Goal: Navigation & Orientation: Find specific page/section

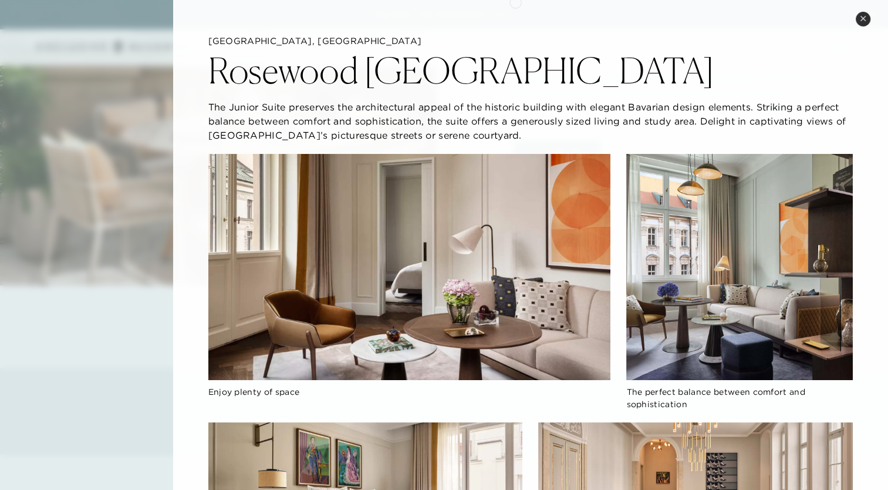
scroll to position [746, 0]
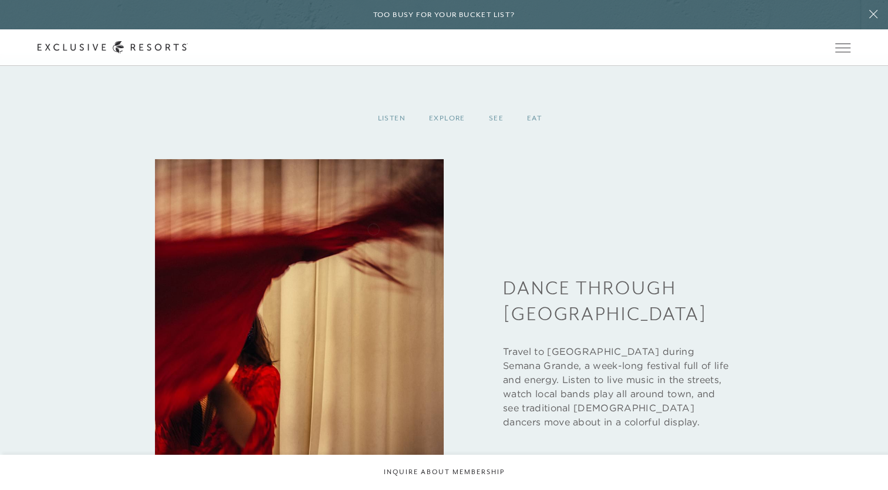
scroll to position [3170, 0]
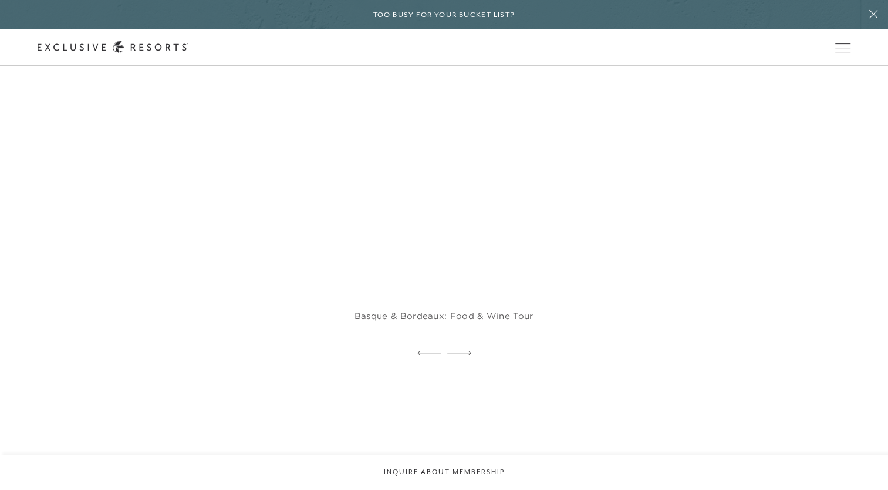
scroll to position [3346, 0]
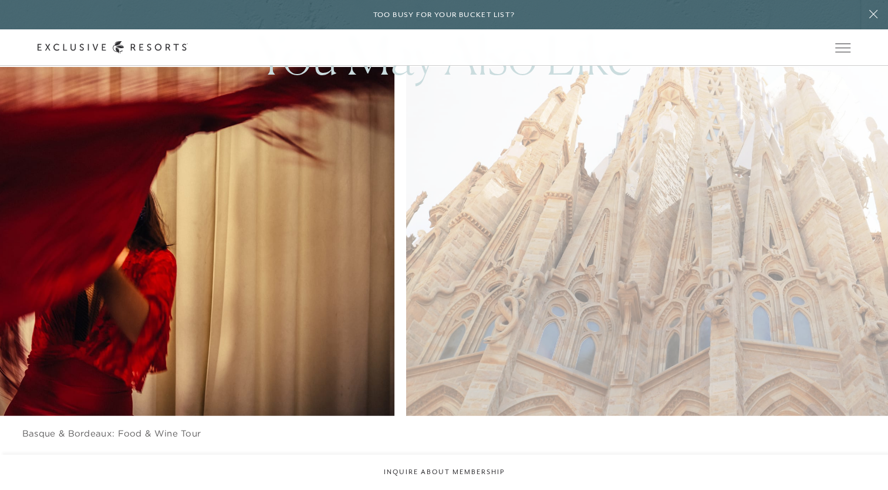
click at [452, 238] on img at bounding box center [708, 240] width 623 height 383
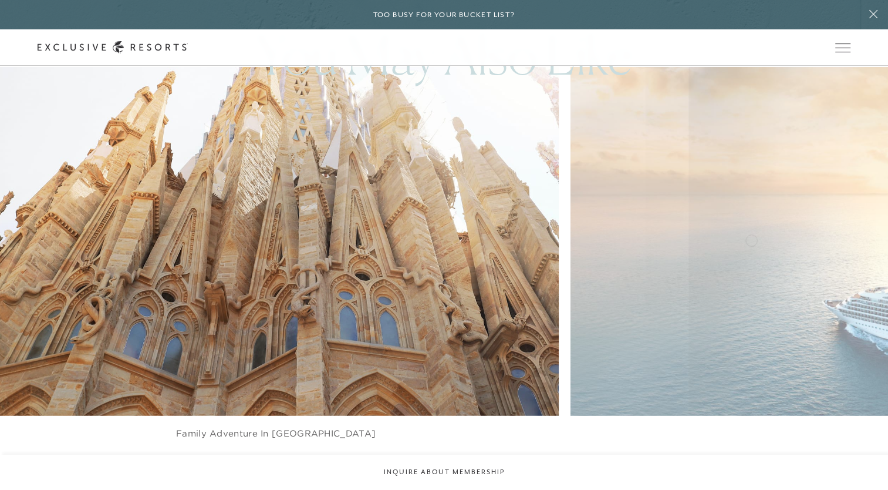
click at [561, 245] on img at bounding box center [872, 240] width 623 height 383
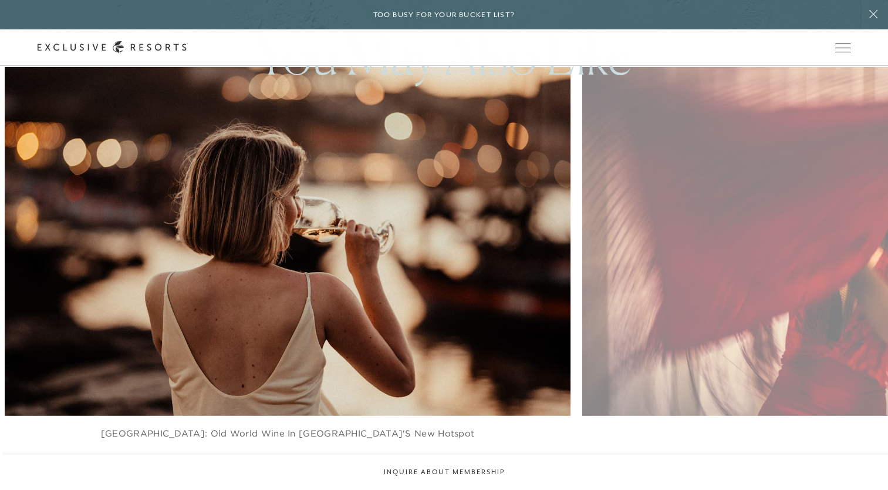
click at [573, 276] on img at bounding box center [884, 240] width 623 height 383
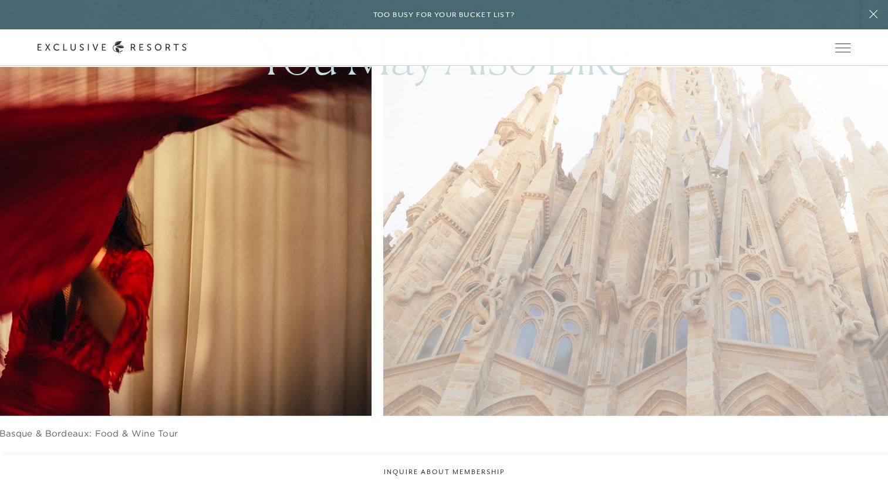
click at [280, 274] on img at bounding box center [107, 240] width 623 height 383
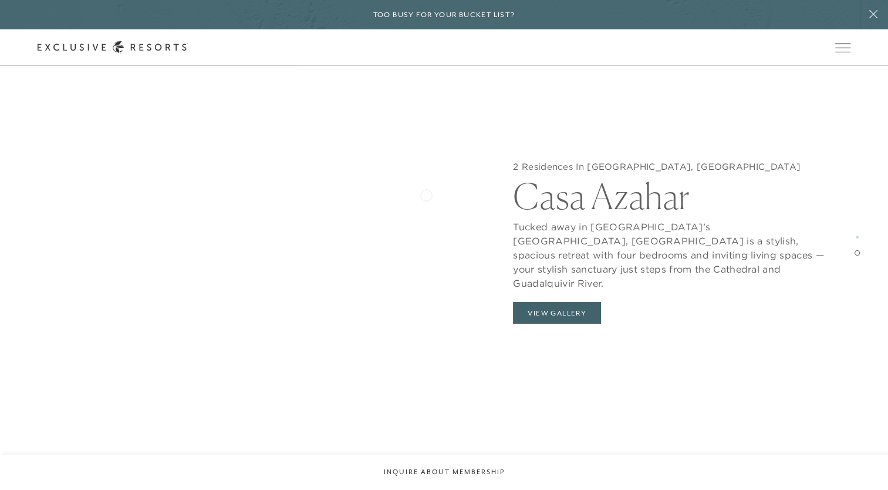
scroll to position [1937, 0]
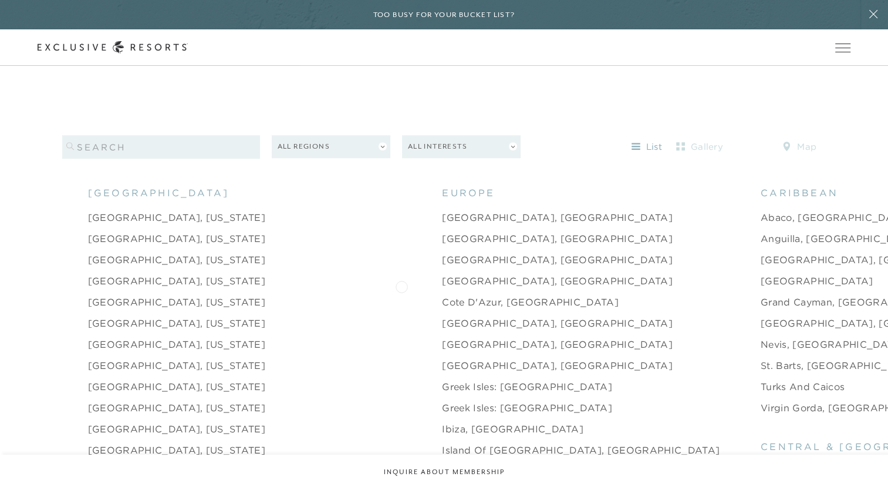
scroll to position [1115, 0]
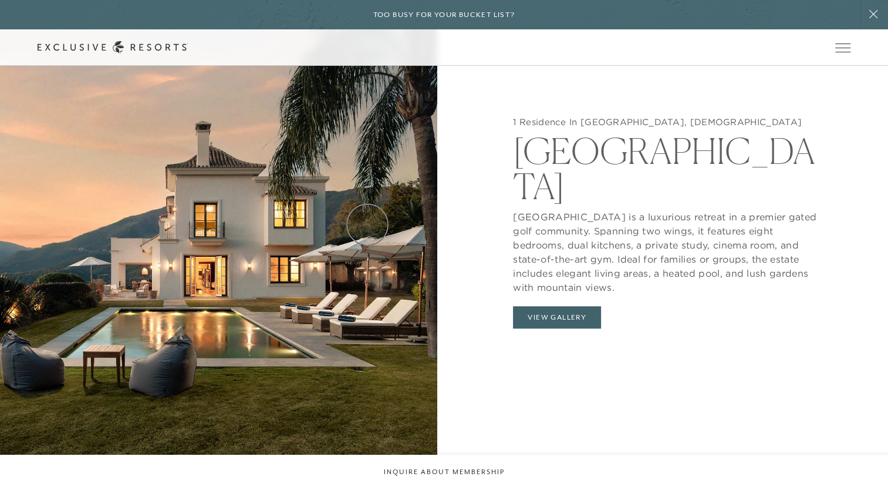
scroll to position [1233, 0]
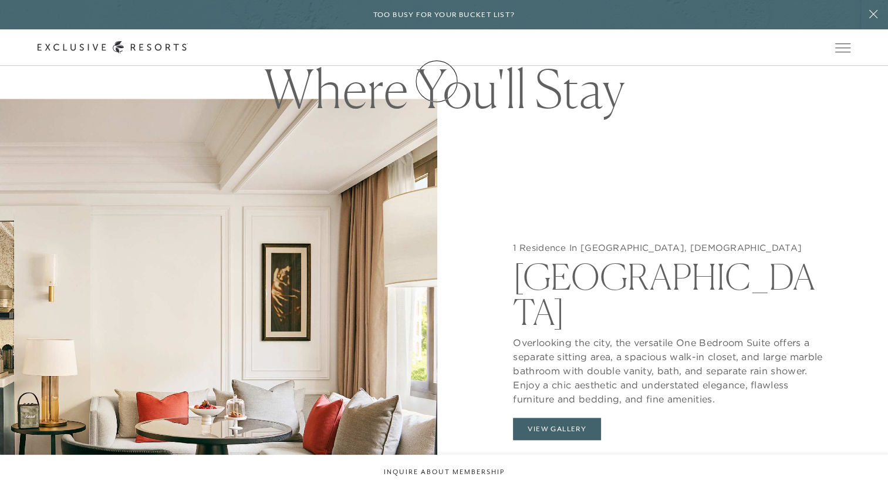
scroll to position [1115, 0]
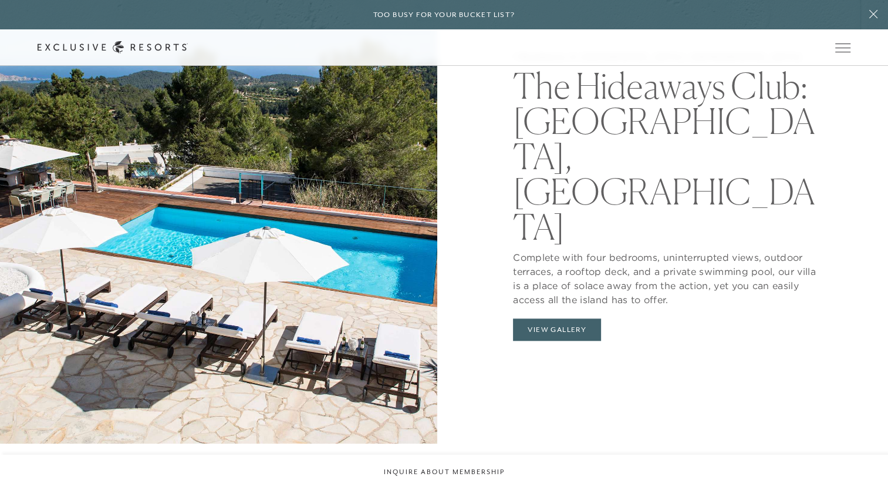
scroll to position [1174, 0]
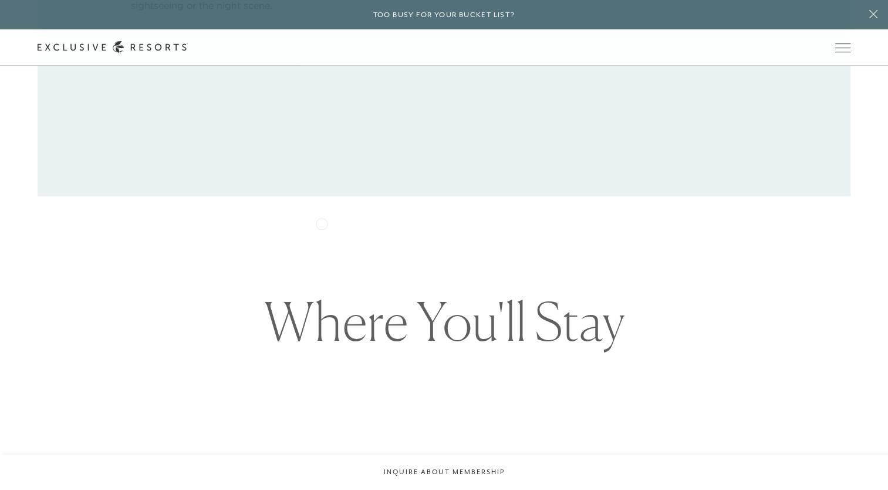
scroll to position [822, 0]
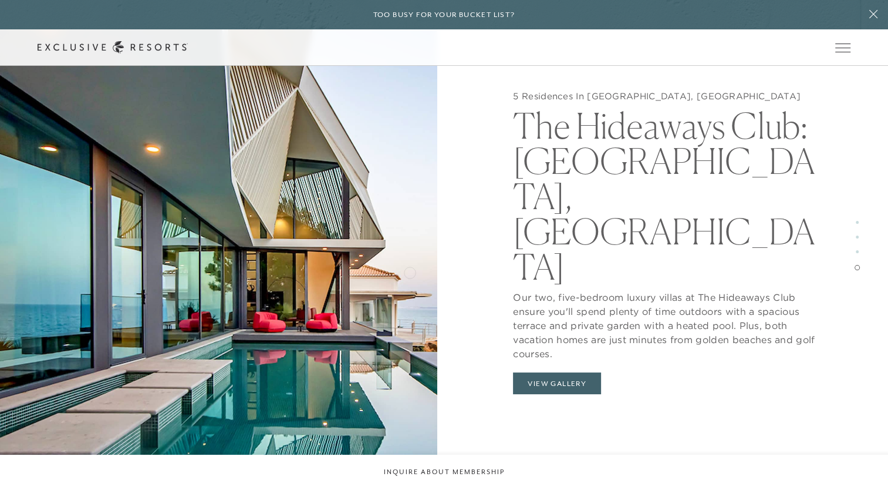
scroll to position [3111, 0]
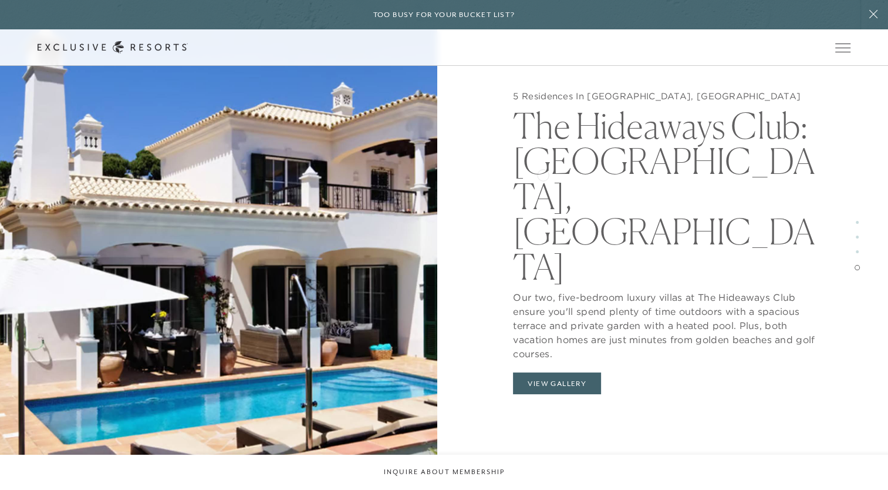
click at [543, 174] on h2 "The Hideaways Club: [GEOGRAPHIC_DATA], [GEOGRAPHIC_DATA]" at bounding box center [669, 193] width 312 height 182
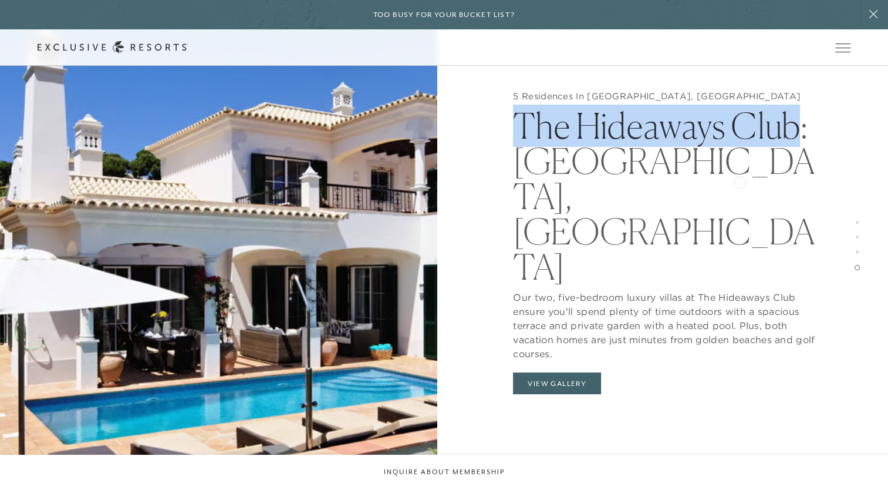
drag, startPoint x: 542, startPoint y: 173, endPoint x: 740, endPoint y: 181, distance: 198.0
click at [740, 181] on h2 "The Hideaways Club: [GEOGRAPHIC_DATA], [GEOGRAPHIC_DATA]" at bounding box center [669, 193] width 312 height 182
